Goal: Information Seeking & Learning: Learn about a topic

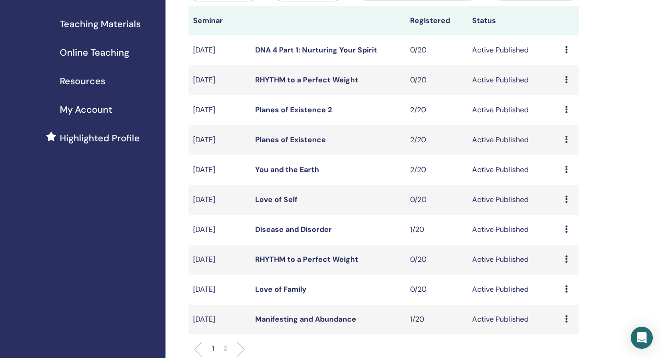
scroll to position [133, 0]
click at [274, 231] on link "Disease and Disorder" at bounding box center [293, 230] width 77 height 10
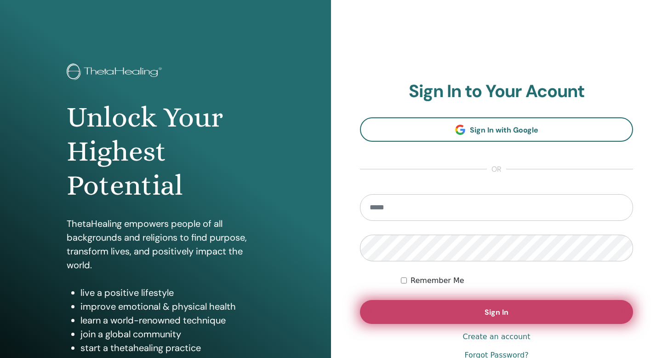
type input "**********"
click at [509, 321] on button "Sign In" at bounding box center [496, 312] width 273 height 24
click at [504, 313] on span "Sign In" at bounding box center [497, 312] width 24 height 10
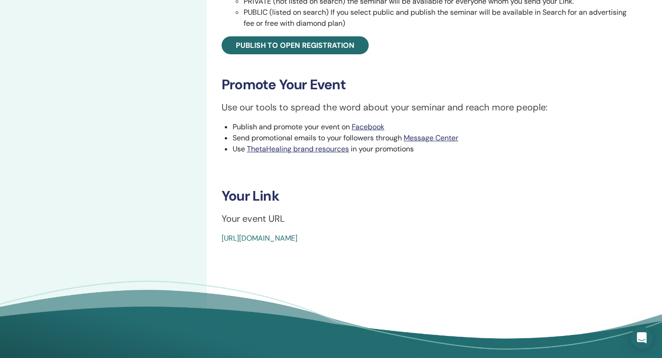
scroll to position [343, 0]
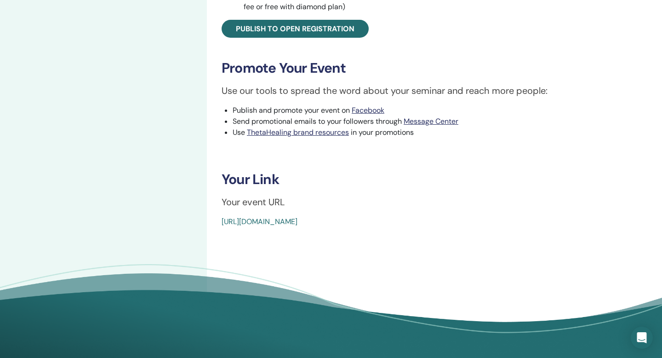
click at [298, 221] on link "[URL][DOMAIN_NAME]" at bounding box center [260, 222] width 76 height 10
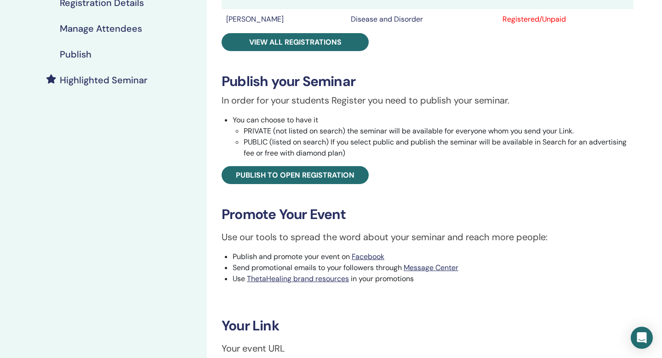
scroll to position [219, 0]
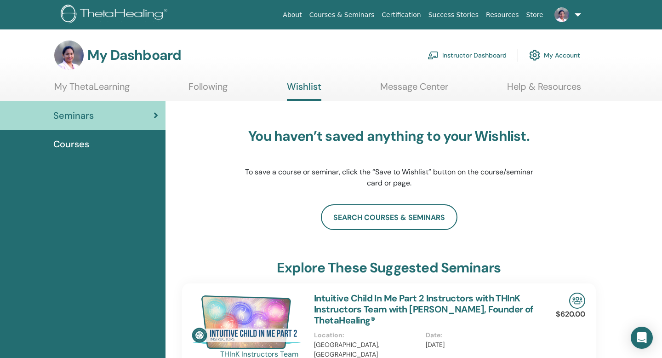
click at [490, 55] on link "Instructor Dashboard" at bounding box center [467, 55] width 79 height 20
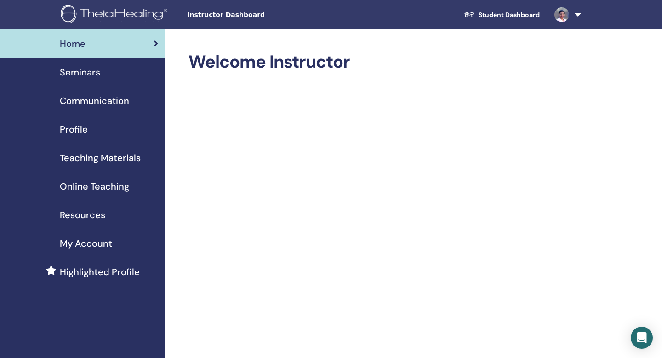
click at [87, 71] on span "Seminars" at bounding box center [80, 72] width 40 height 14
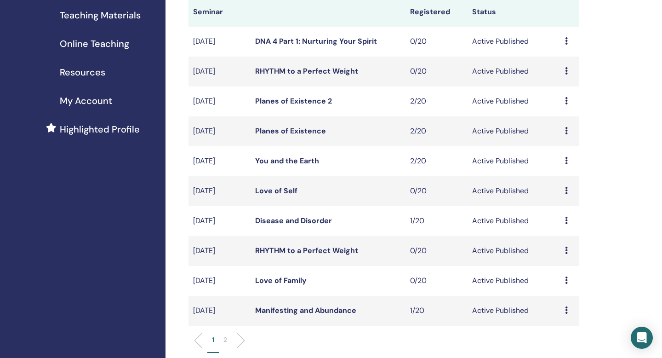
scroll to position [152, 0]
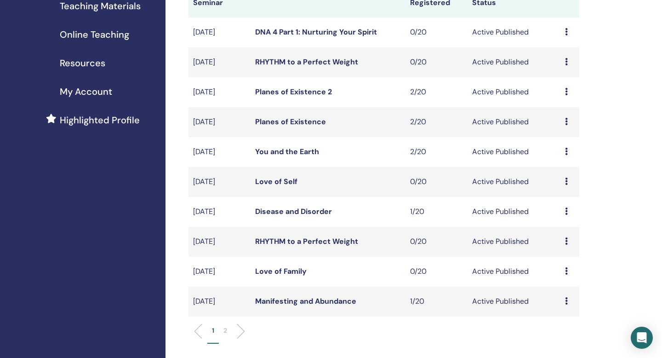
click at [282, 182] on link "Love of Self" at bounding box center [276, 182] width 42 height 10
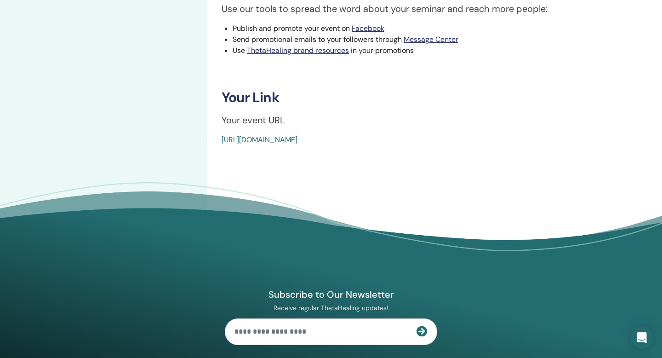
scroll to position [307, 0]
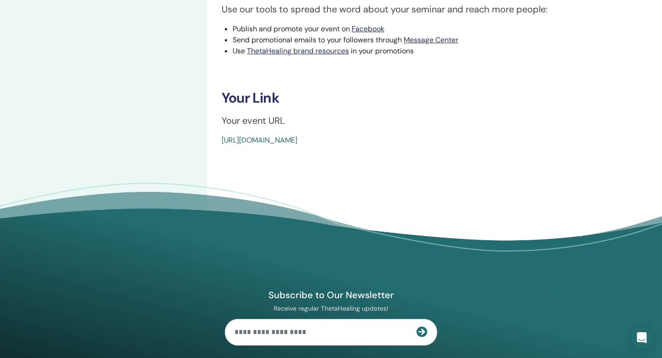
drag, startPoint x: 432, startPoint y: 142, endPoint x: 222, endPoint y: 145, distance: 209.7
click at [222, 144] on div "[URL][DOMAIN_NAME]" at bounding box center [394, 140] width 344 height 11
copy link "[URL][DOMAIN_NAME]"
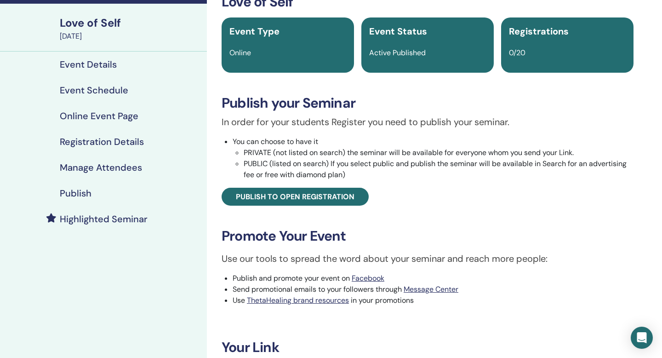
scroll to position [0, 0]
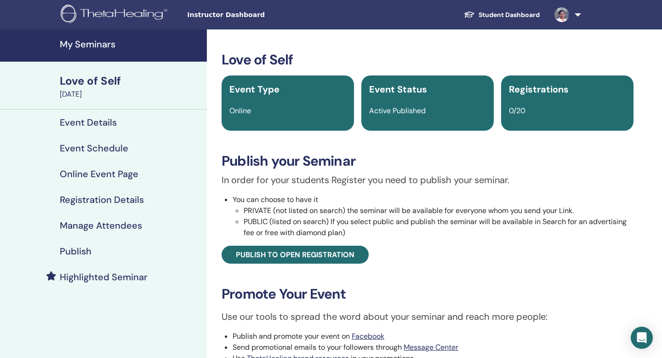
click at [97, 47] on h4 "My Seminars" at bounding box center [131, 44] width 142 height 11
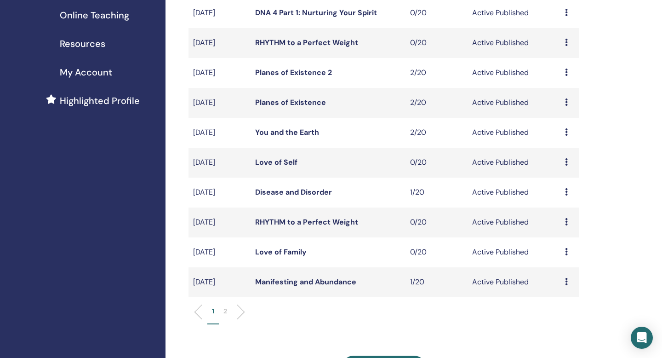
scroll to position [173, 0]
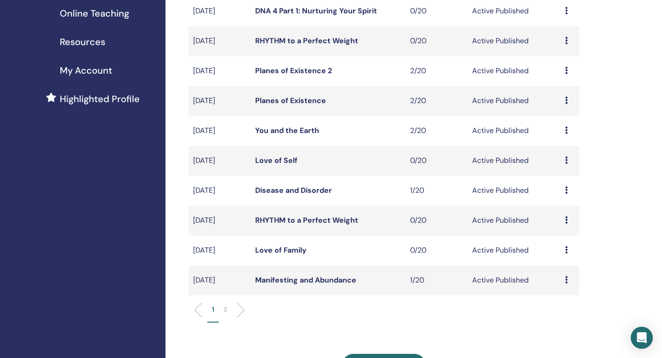
click at [284, 250] on link "Love of Family" at bounding box center [281, 250] width 52 height 10
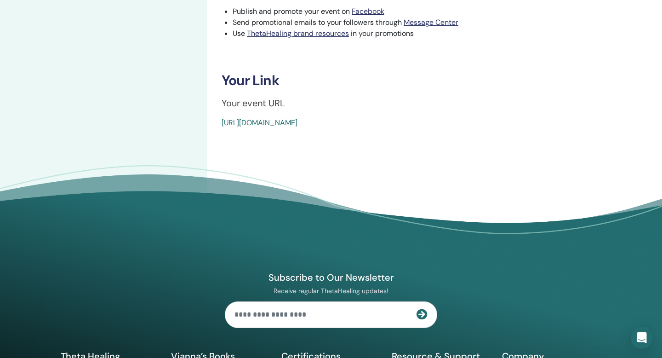
scroll to position [324, 0]
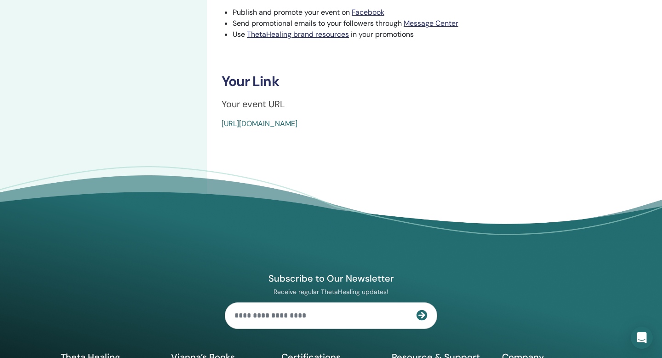
drag, startPoint x: 434, startPoint y: 126, endPoint x: 219, endPoint y: 124, distance: 214.8
copy link "[URL][DOMAIN_NAME]"
